Goal: Task Accomplishment & Management: Manage account settings

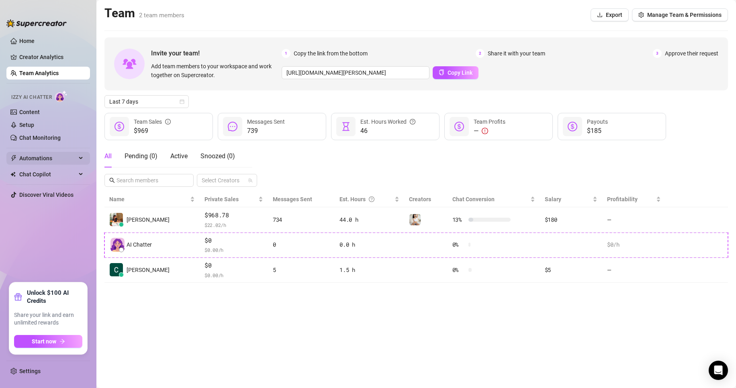
click at [41, 154] on span "Automations" at bounding box center [47, 158] width 57 height 13
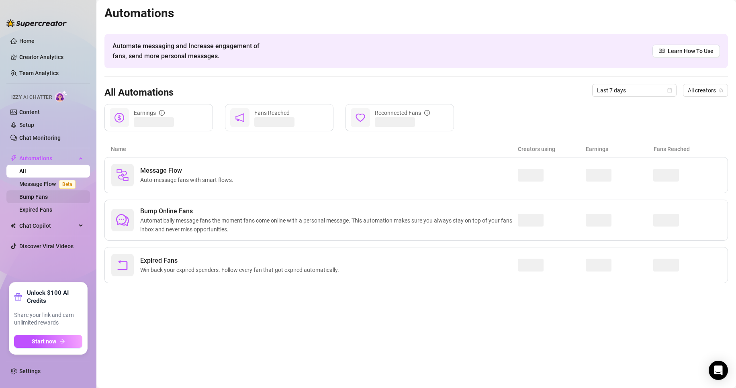
click at [41, 199] on link "Bump Fans" at bounding box center [33, 197] width 29 height 6
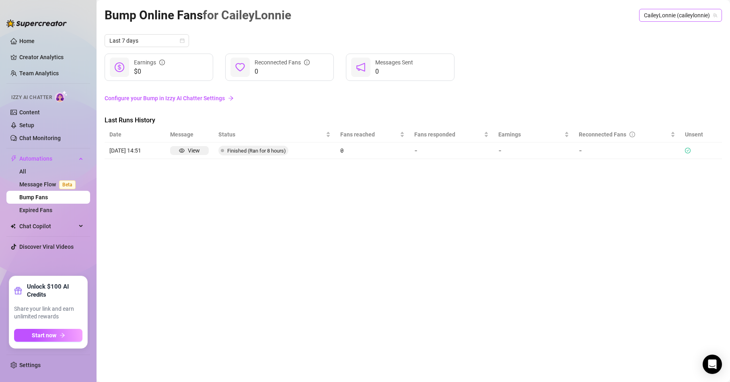
click at [690, 16] on span "CaileyLonnie (caileylonnie)" at bounding box center [680, 15] width 73 height 12
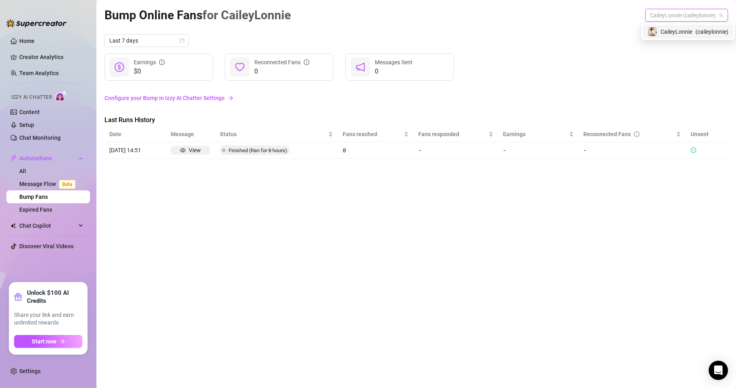
click at [686, 33] on span "CaileyLonnie" at bounding box center [677, 31] width 32 height 9
click at [144, 40] on span "Last 7 days" at bounding box center [146, 41] width 75 height 12
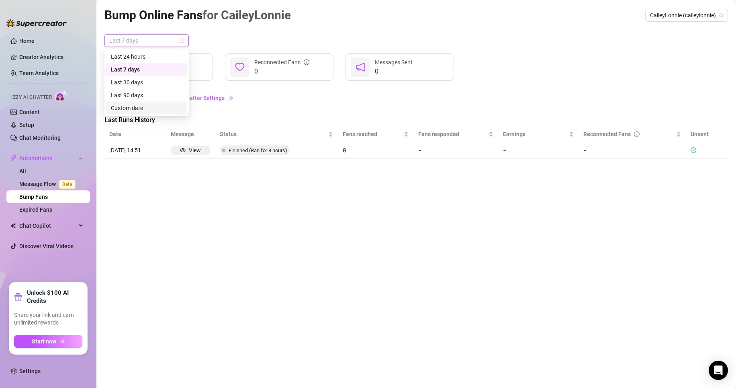
click at [133, 109] on div "Custom date" at bounding box center [147, 108] width 72 height 9
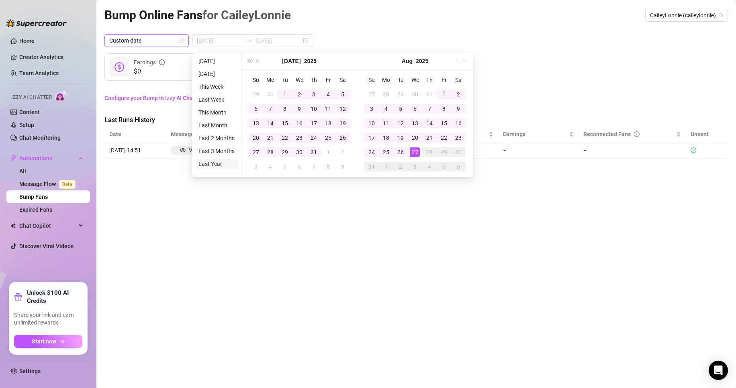
type input "2024-08-27"
click at [215, 163] on li "Last Year" at bounding box center [216, 164] width 43 height 10
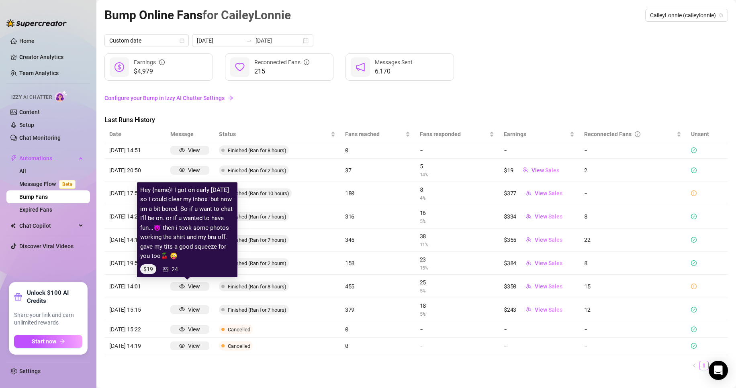
click at [190, 286] on div "View" at bounding box center [194, 286] width 12 height 9
drag, startPoint x: 189, startPoint y: 285, endPoint x: 184, endPoint y: 262, distance: 24.1
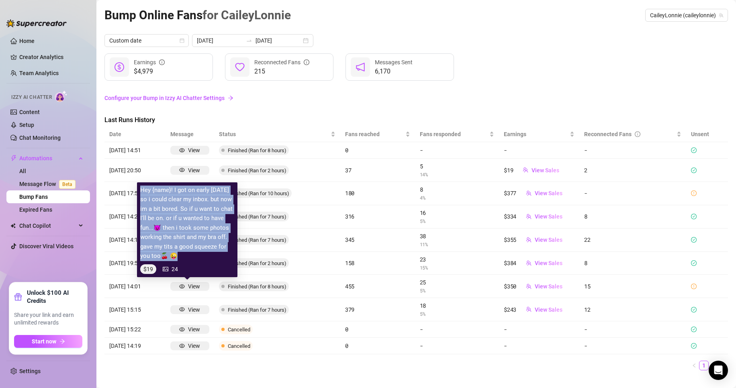
drag, startPoint x: 180, startPoint y: 256, endPoint x: 142, endPoint y: 190, distance: 76.7
click at [142, 190] on article "Hey {name}! I got on early today so i could clear my inbox. but now im a bit bo…" at bounding box center [187, 224] width 94 height 76
copy article "Hey {name}! I got on early today so i could clear my inbox. but now im a bit bo…"
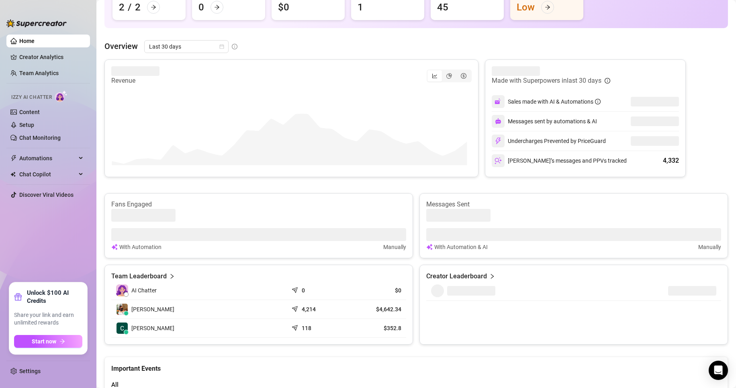
scroll to position [69, 0]
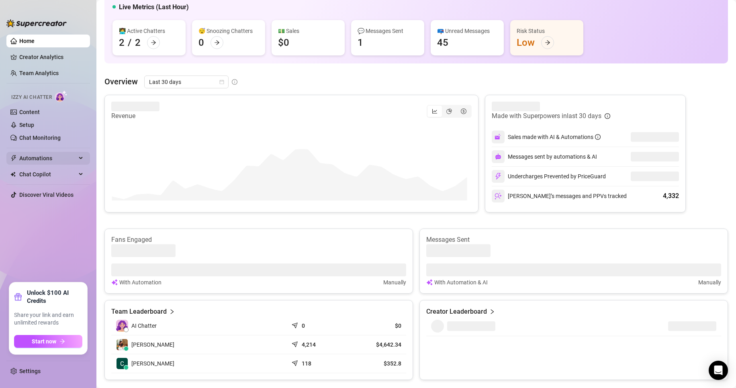
click at [25, 158] on span "Automations" at bounding box center [47, 158] width 57 height 13
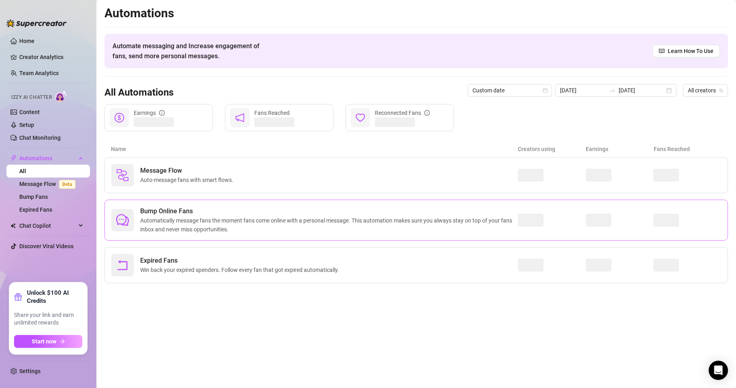
click at [191, 214] on span "Bump Online Fans" at bounding box center [329, 212] width 378 height 10
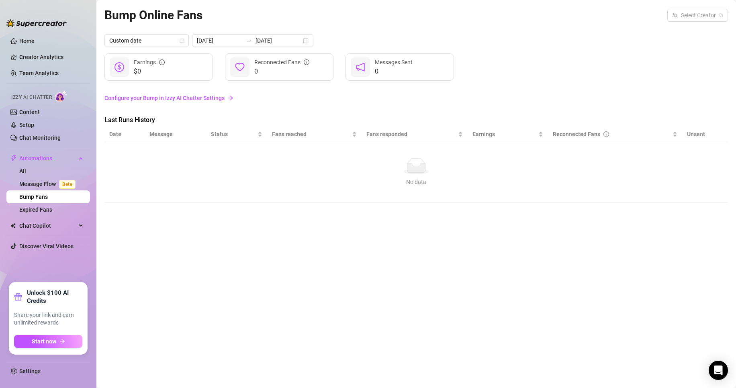
click at [183, 93] on link "Configure your Bump in Izzy AI Chatter Settings" at bounding box center [417, 97] width 624 height 15
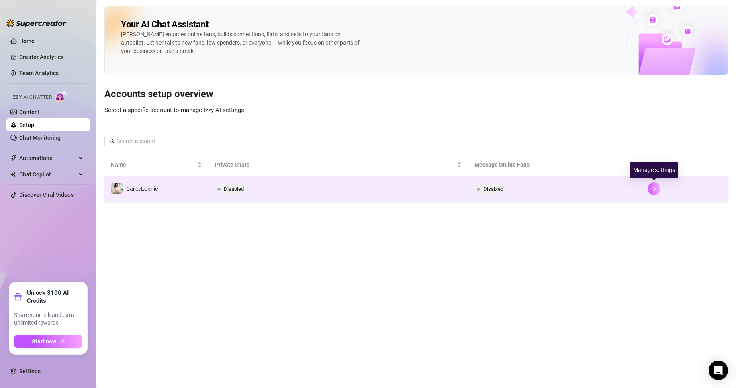
click at [654, 189] on icon "right" at bounding box center [655, 189] width 6 height 6
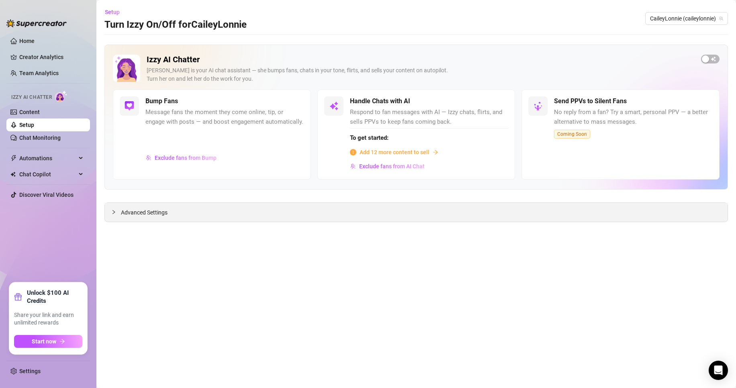
click at [218, 220] on div "Advanced Settings" at bounding box center [416, 212] width 623 height 19
click at [123, 211] on span "Advanced Settings" at bounding box center [144, 212] width 47 height 9
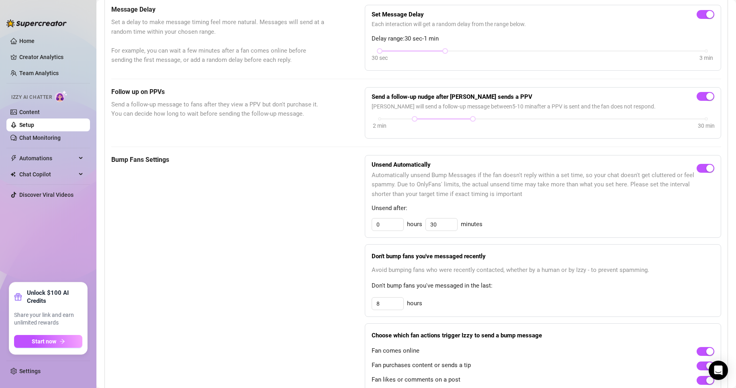
scroll to position [281, 0]
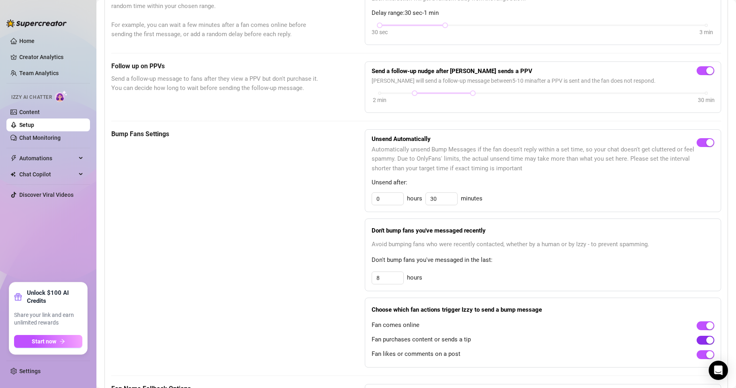
click at [707, 341] on div "button" at bounding box center [710, 340] width 7 height 7
click at [698, 338] on div "button" at bounding box center [701, 340] width 7 height 7
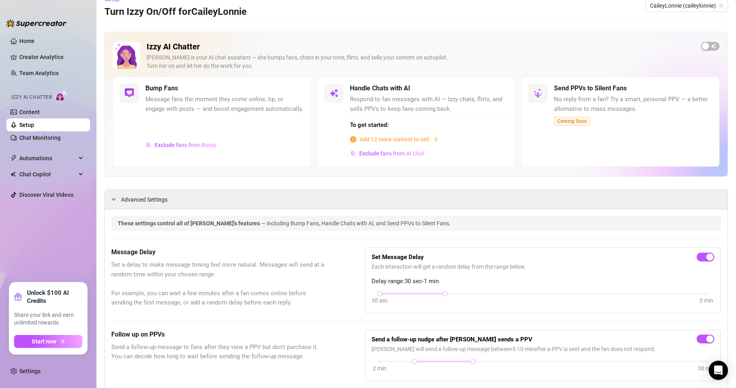
scroll to position [0, 0]
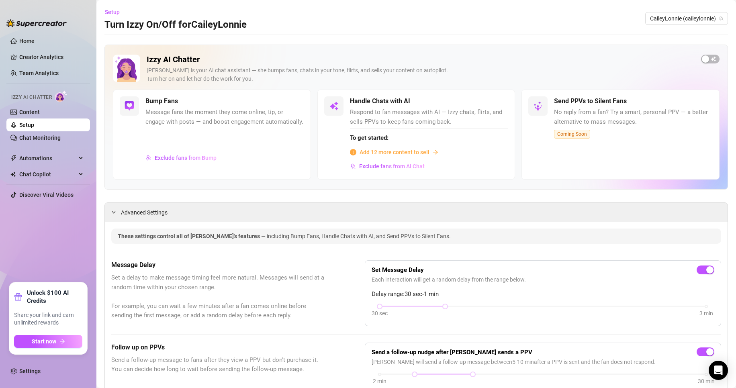
click at [267, 150] on div at bounding box center [225, 138] width 159 height 21
click at [236, 122] on span "Message fans the moment they come online, tip, or engage with posts — and boost…" at bounding box center [225, 117] width 159 height 19
click at [190, 161] on span "Exclude fans from Bump" at bounding box center [186, 158] width 62 height 6
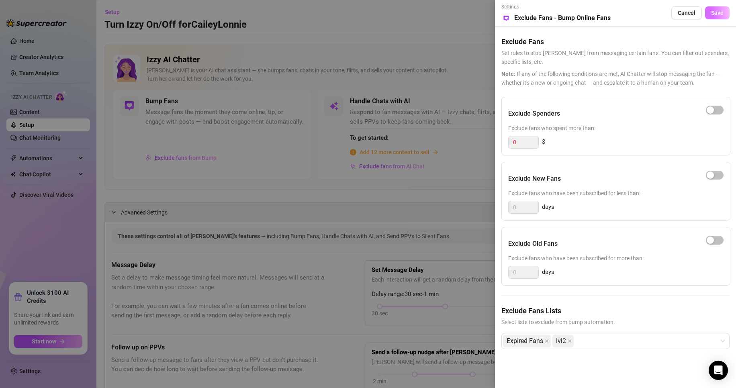
click at [717, 13] on span "Save" at bounding box center [718, 13] width 12 height 6
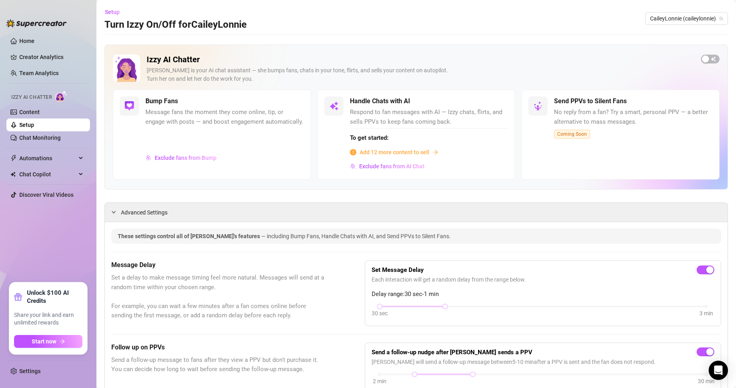
click at [32, 126] on link "Setup" at bounding box center [26, 125] width 15 height 6
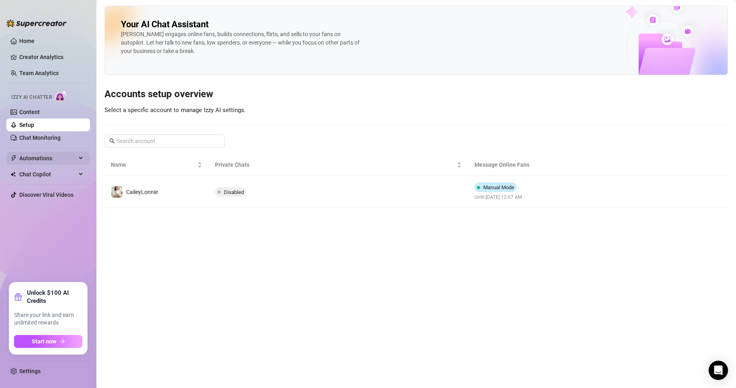
click at [35, 164] on span "Automations" at bounding box center [47, 158] width 57 height 13
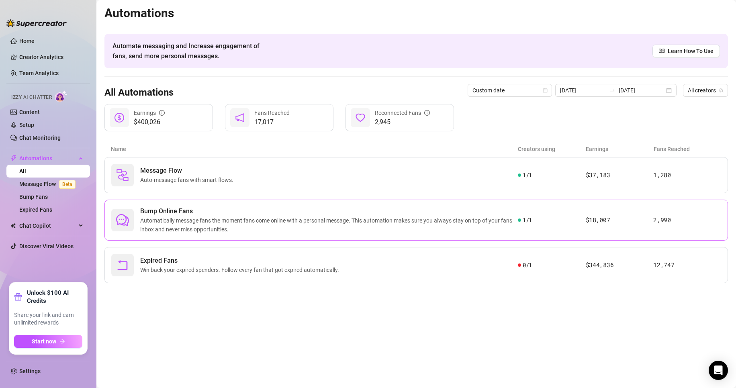
click at [185, 223] on span "Automatically message fans the moment fans come online with a personal message.…" at bounding box center [329, 225] width 378 height 18
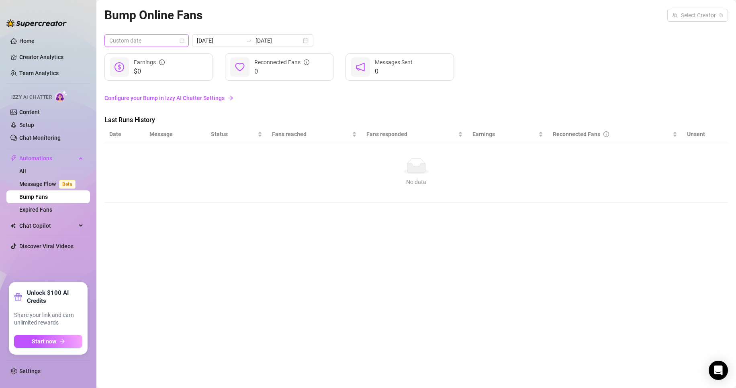
click at [151, 35] on span "Custom date" at bounding box center [146, 41] width 75 height 12
click at [136, 57] on div "Last 24 hours" at bounding box center [147, 56] width 72 height 9
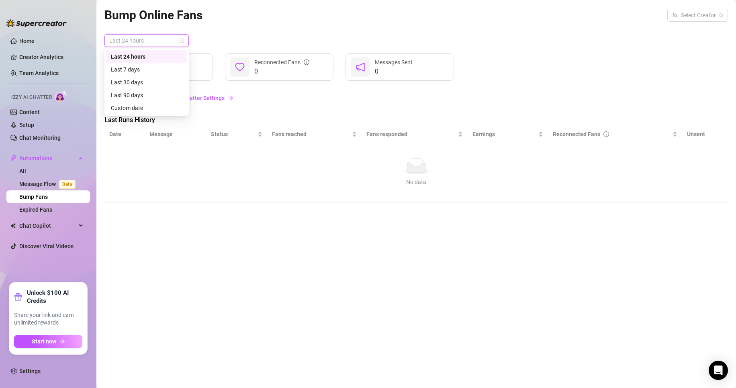
click at [162, 37] on span "Last 24 hours" at bounding box center [146, 41] width 75 height 12
click at [140, 83] on div "Last 30 days" at bounding box center [147, 82] width 72 height 9
click at [684, 13] on input "search" at bounding box center [695, 15] width 44 height 12
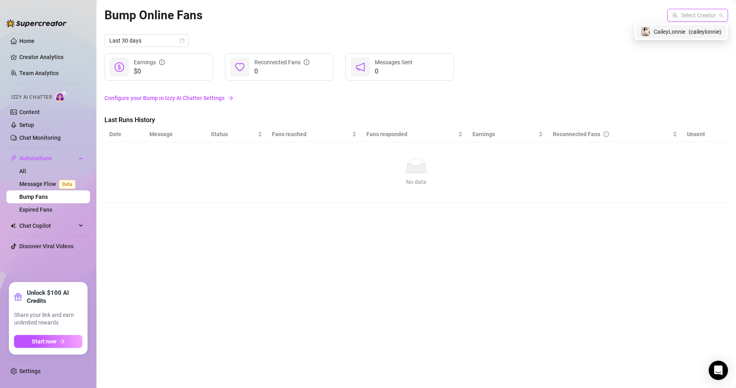
click at [689, 34] on span "( caileylonnie )" at bounding box center [705, 31] width 33 height 9
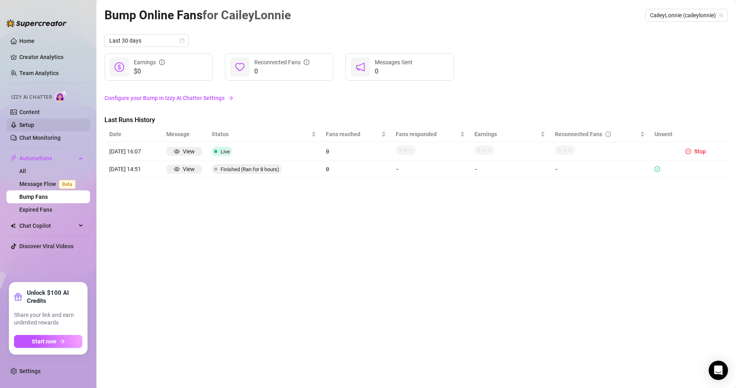
click at [30, 124] on link "Setup" at bounding box center [26, 125] width 15 height 6
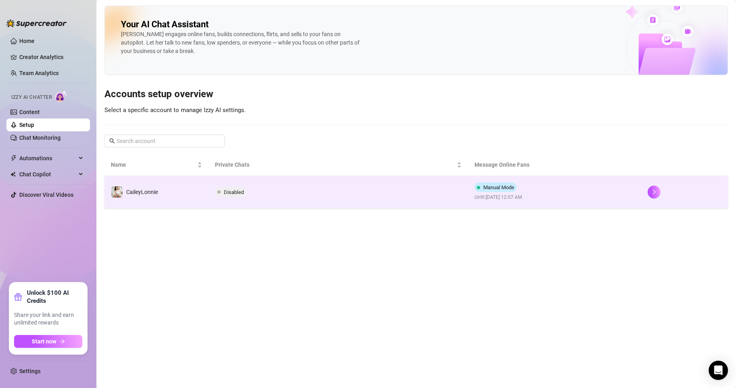
click at [490, 187] on span "Manual Mode" at bounding box center [499, 188] width 31 height 6
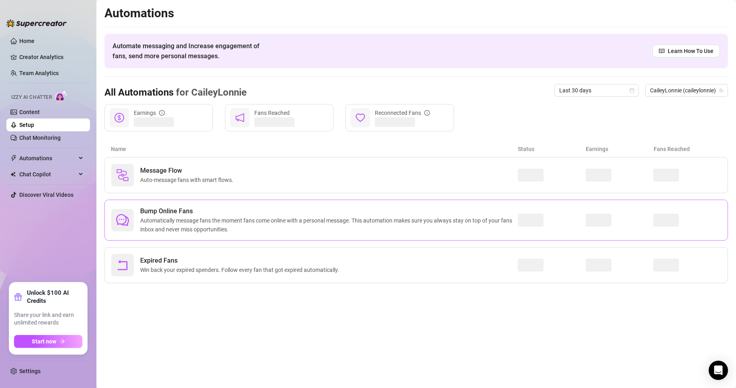
click at [249, 224] on span "Automatically message fans the moment fans come online with a personal message.…" at bounding box center [329, 225] width 378 height 18
